Goal: Transaction & Acquisition: Book appointment/travel/reservation

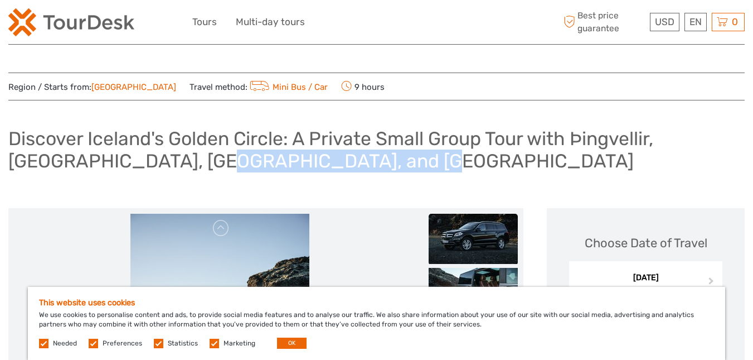
drag, startPoint x: 127, startPoint y: 159, endPoint x: 368, endPoint y: 161, distance: 240.8
click at [368, 161] on h1 "Discover Iceland's Golden Circle: A Private Small Group Tour with Þingvellir, […" at bounding box center [376, 149] width 736 height 45
copy h1 "Friðheimar Tomato Farm"
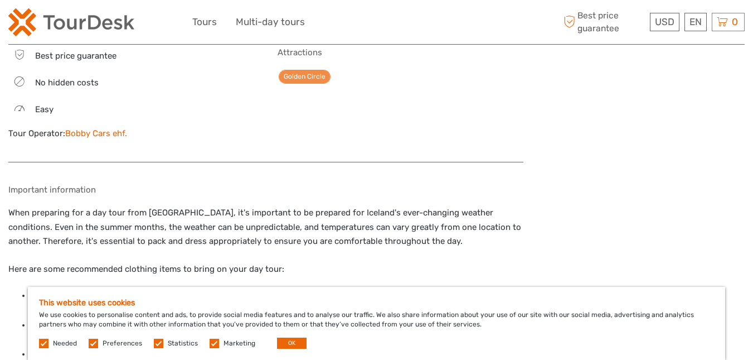
scroll to position [892, 0]
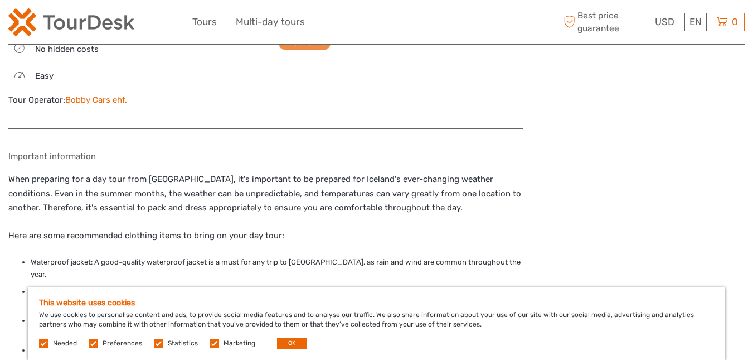
click at [427, 190] on p "When preparing for a day tour from [GEOGRAPHIC_DATA], it's important to be prep…" at bounding box center [265, 193] width 515 height 43
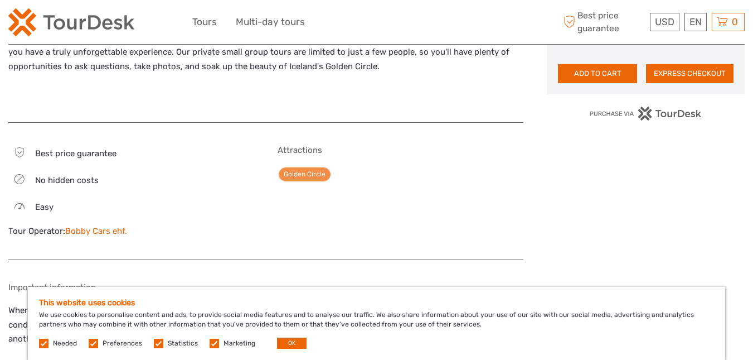
scroll to position [780, 0]
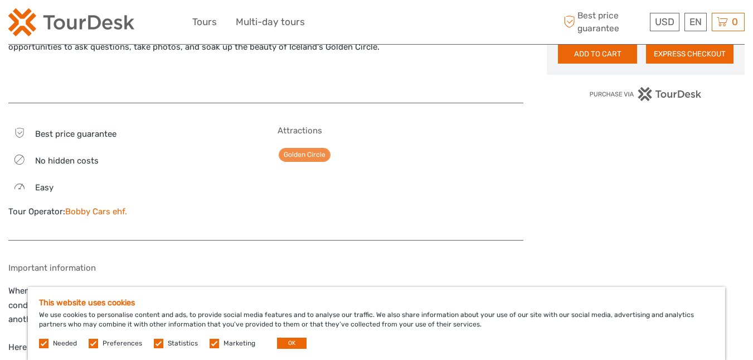
click at [72, 179] on div "Easy" at bounding box center [131, 187] width 246 height 16
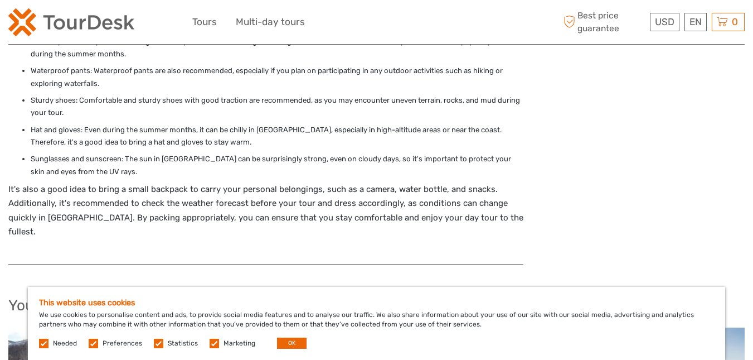
scroll to position [1226, 0]
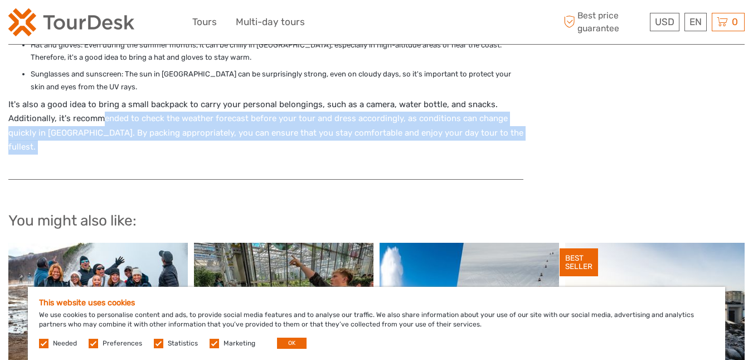
drag, startPoint x: 101, startPoint y: 88, endPoint x: 551, endPoint y: 110, distance: 450.9
click at [428, 103] on p "It's also a good idea to bring a small backpack to carry your personal belongin…" at bounding box center [265, 126] width 515 height 57
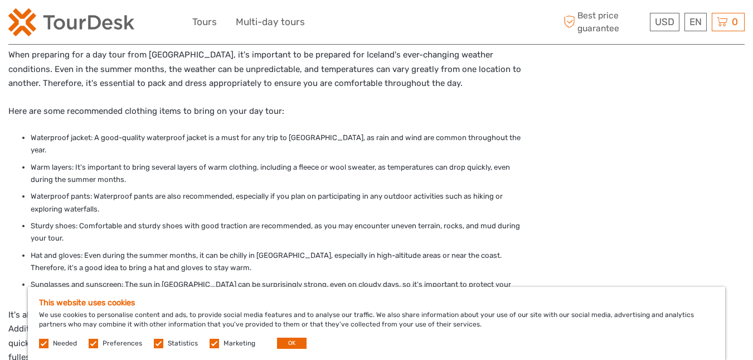
scroll to position [1003, 0]
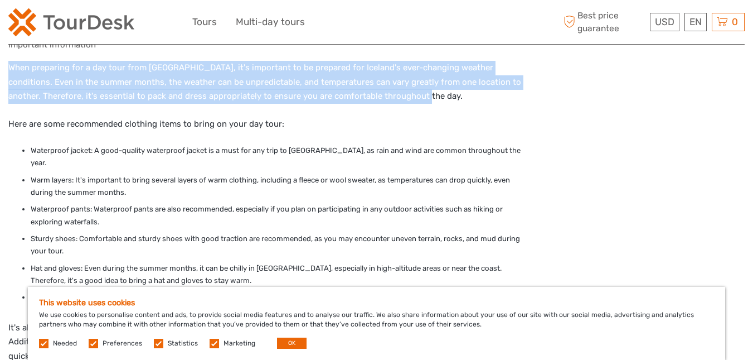
drag, startPoint x: 9, startPoint y: 52, endPoint x: 396, endPoint y: 84, distance: 388.2
click at [396, 84] on p "When preparing for a day tour from [GEOGRAPHIC_DATA], it's important to be prep…" at bounding box center [265, 82] width 515 height 43
copy p "When preparing for a day tour from [GEOGRAPHIC_DATA], it's important to be prep…"
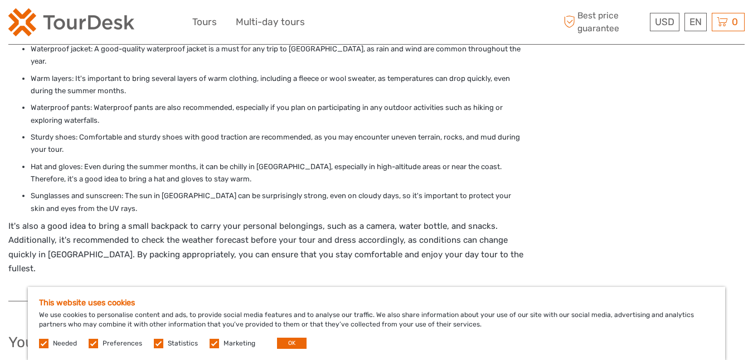
scroll to position [1115, 0]
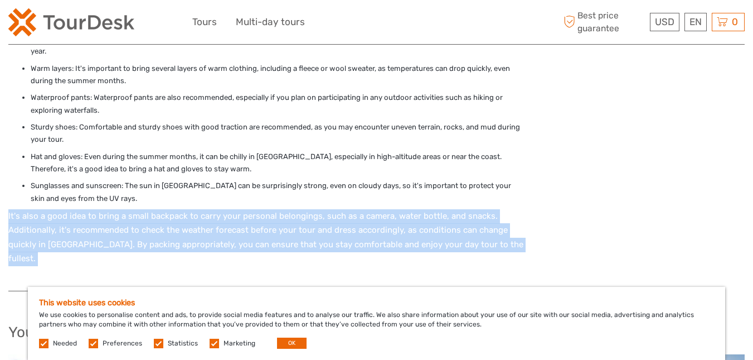
drag, startPoint x: 5, startPoint y: 188, endPoint x: 571, endPoint y: 212, distance: 566.2
copy div "It's also a good idea to bring a small backpack to carry your personal belongin…"
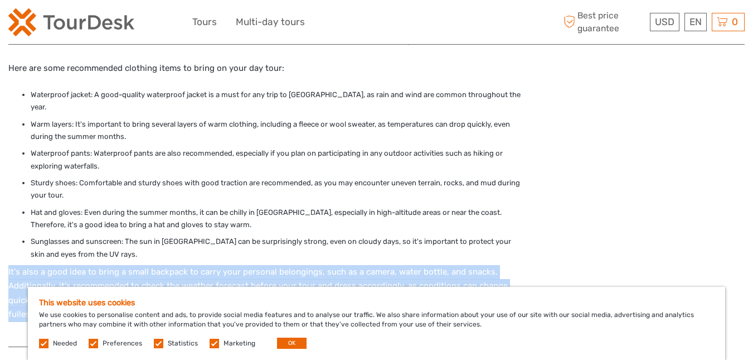
scroll to position [948, 0]
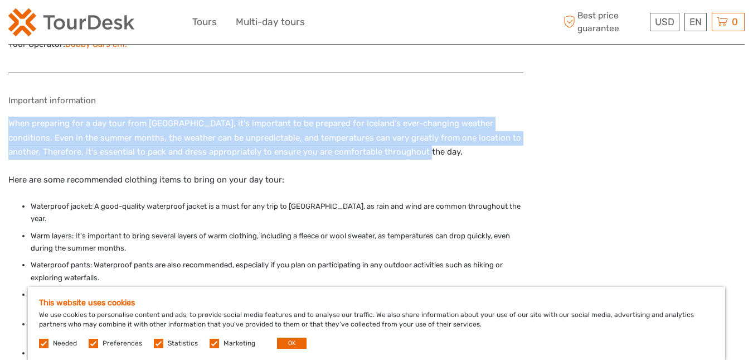
drag, startPoint x: 10, startPoint y: 108, endPoint x: 383, endPoint y: 138, distance: 374.7
click at [383, 138] on p "When preparing for a day tour from [GEOGRAPHIC_DATA], it's important to be prep…" at bounding box center [265, 137] width 515 height 43
copy p "When preparing for a day tour from [GEOGRAPHIC_DATA], it's important to be prep…"
click at [493, 116] on p "When preparing for a day tour from [GEOGRAPHIC_DATA], it's important to be prep…" at bounding box center [265, 137] width 515 height 43
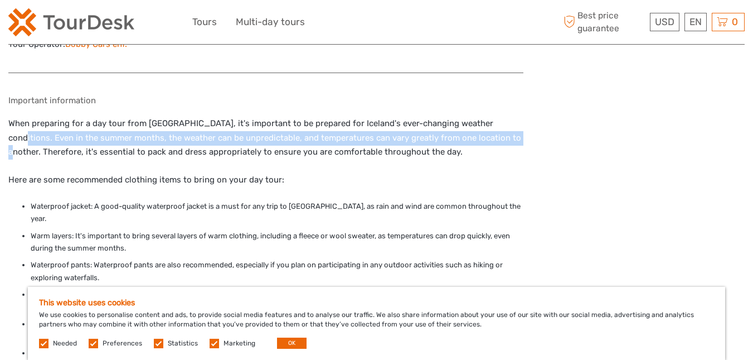
drag, startPoint x: 485, startPoint y: 108, endPoint x: 477, endPoint y: 125, distance: 19.7
click at [477, 125] on p "When preparing for a day tour from [GEOGRAPHIC_DATA], it's important to be prep…" at bounding box center [265, 137] width 515 height 43
copy p "Even in the summer months, the weather can be unpredictable, and temperatures c…"
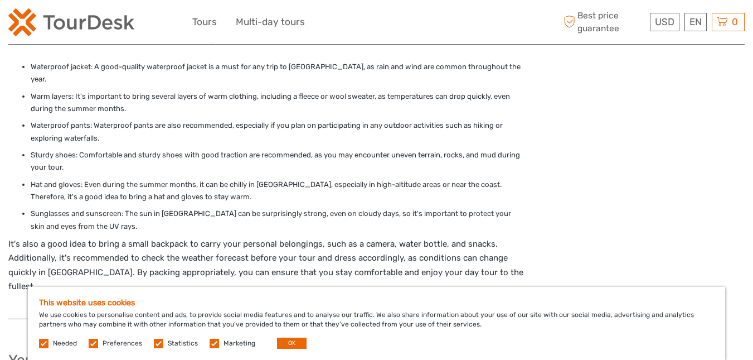
scroll to position [1115, 0]
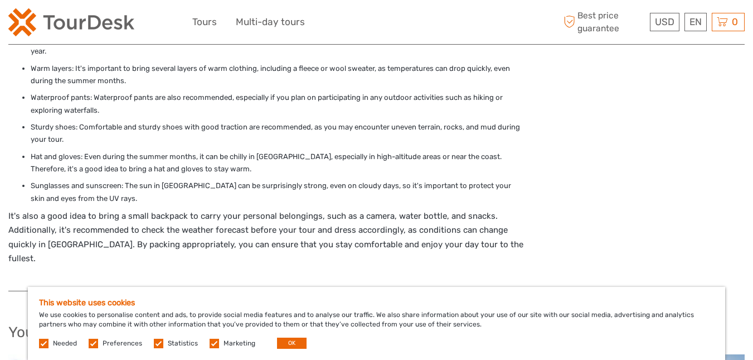
click at [80, 209] on p "It's also a good idea to bring a small backpack to carry your personal belongin…" at bounding box center [265, 237] width 515 height 57
click at [133, 209] on p "It's also a good idea to bring a small backpack to carry your personal belongin…" at bounding box center [265, 237] width 515 height 57
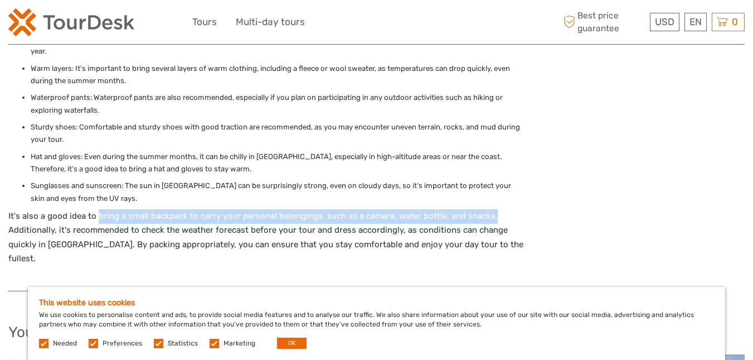
drag, startPoint x: 98, startPoint y: 191, endPoint x: 519, endPoint y: 187, distance: 422.0
click at [519, 209] on p "It's also a good idea to bring a small backpack to carry your personal belongin…" at bounding box center [265, 237] width 515 height 57
copy p "bring a small backpack to carry your personal belongings, such as a camera, wat…"
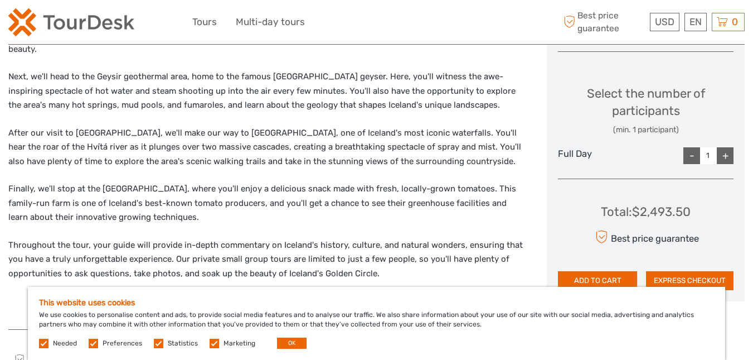
scroll to position [502, 0]
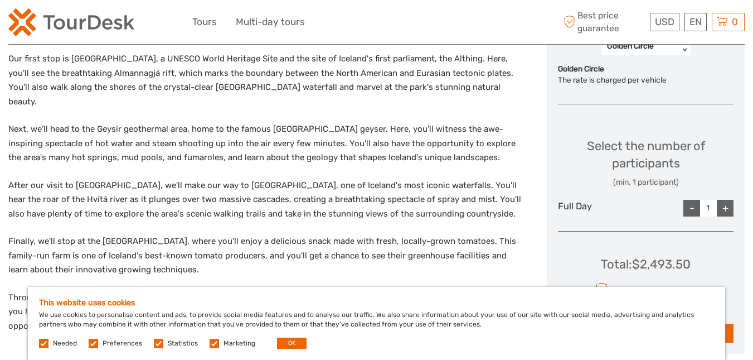
click at [728, 215] on div "+" at bounding box center [725, 208] width 17 height 17
click at [727, 215] on div "+" at bounding box center [725, 208] width 17 height 17
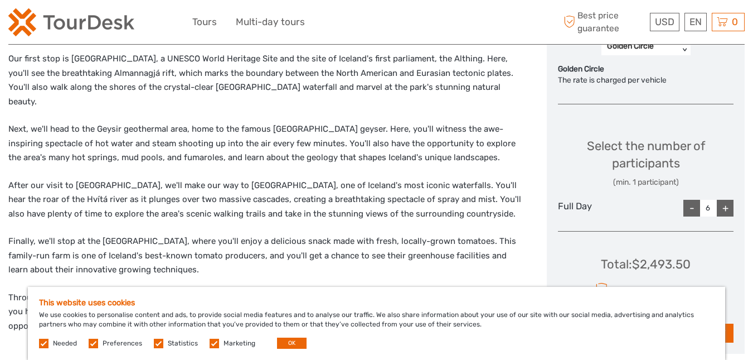
click at [727, 215] on div "+" at bounding box center [725, 208] width 17 height 17
type input "7"
click at [727, 215] on div "+" at bounding box center [725, 208] width 17 height 17
